Goal: Information Seeking & Learning: Learn about a topic

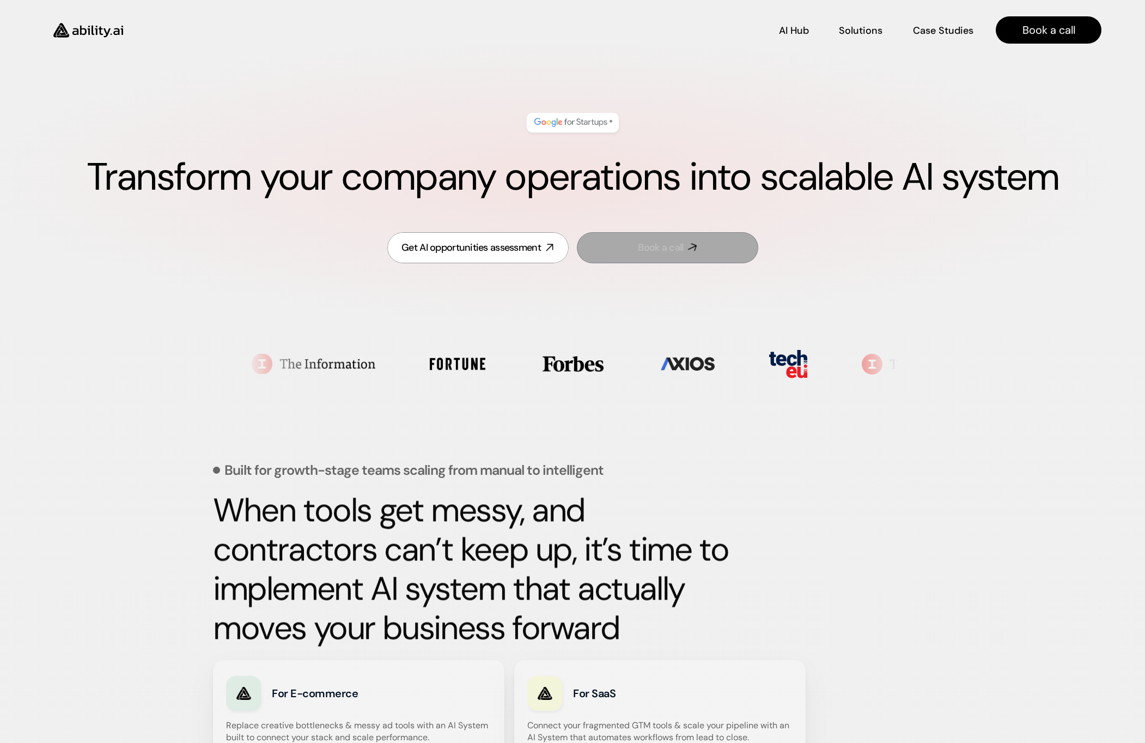
click at [669, 255] on link "Book a call" at bounding box center [667, 247] width 181 height 31
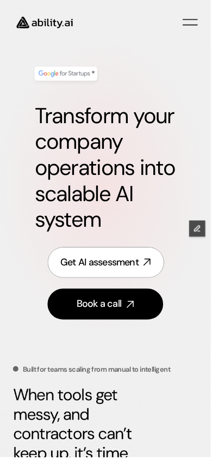
click at [107, 265] on div "Get AI assessment" at bounding box center [100, 264] width 79 height 14
click at [91, 266] on div "Get AI assessment" at bounding box center [100, 264] width 79 height 14
